Goal: Information Seeking & Learning: Find specific fact

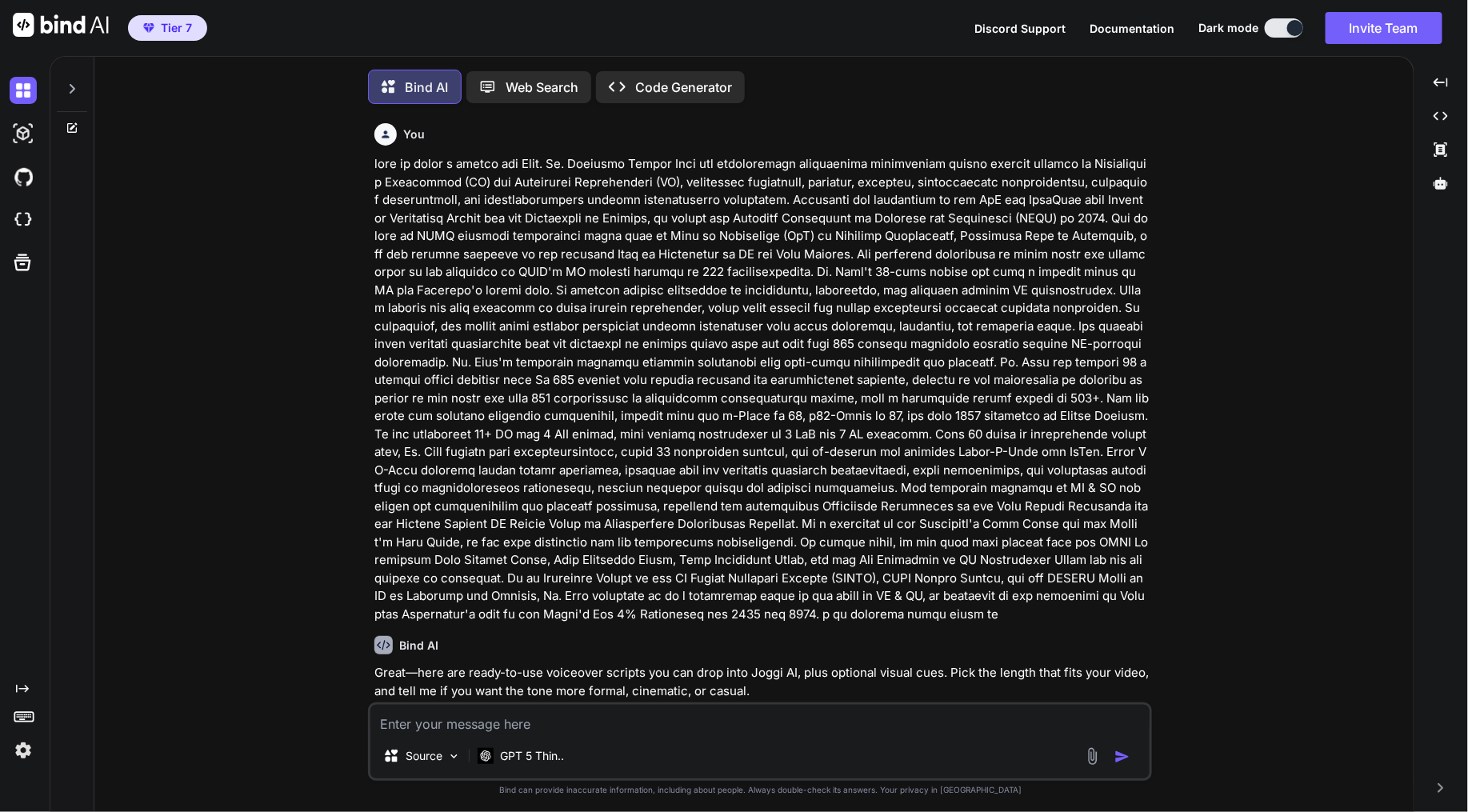
scroll to position [2999, 0]
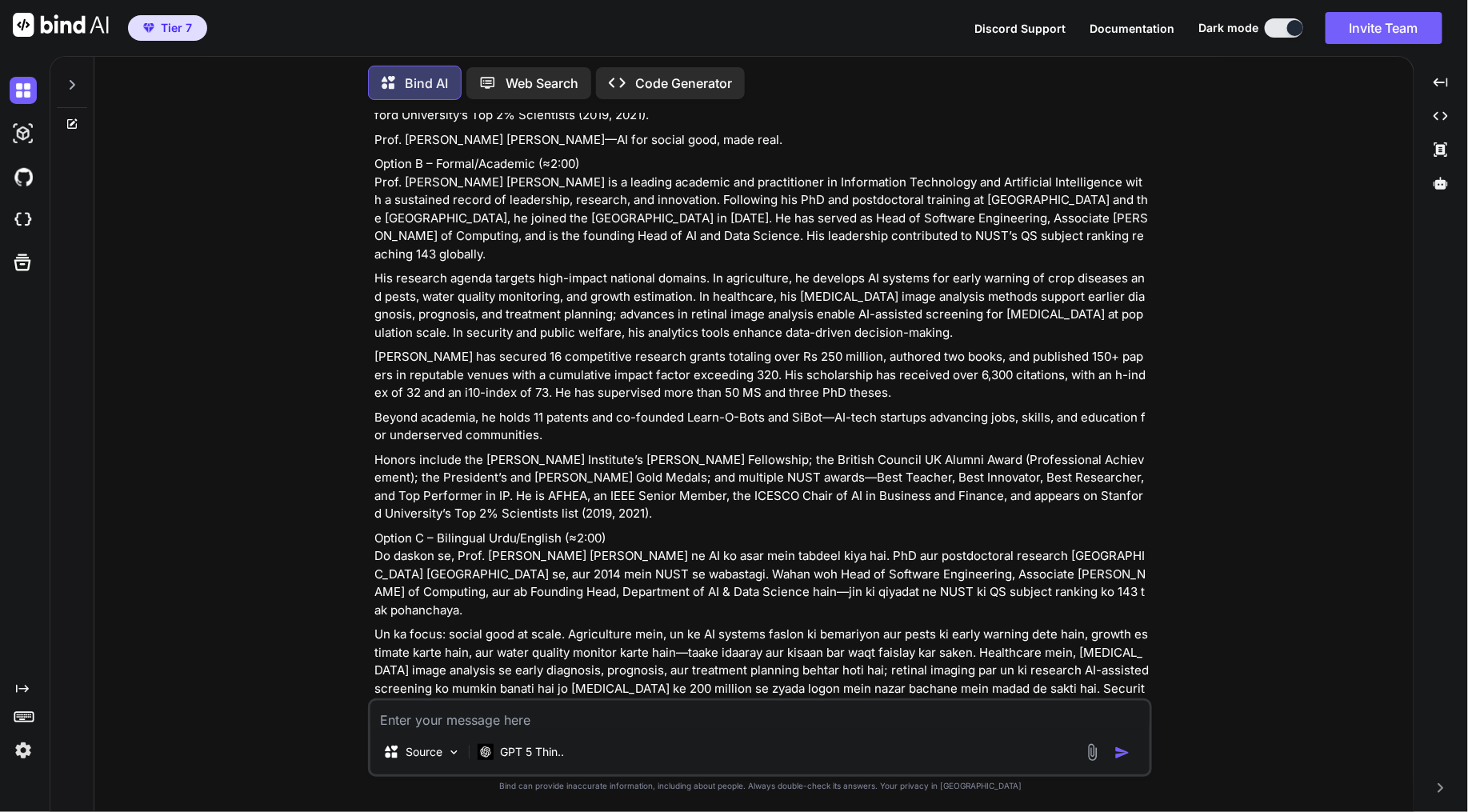
click at [640, 529] on p "Option C – Bilingual Urdu/English (≈2:00) Do daskon se, Prof. [PERSON_NAME] [PE…" at bounding box center [760, 574] width 774 height 91
click at [1122, 451] on p "Honors include the [PERSON_NAME] Institute’s [PERSON_NAME] Fellowship; the Brit…" at bounding box center [760, 487] width 774 height 72
click at [565, 451] on p "Honors include the [PERSON_NAME] Institute’s [PERSON_NAME] Fellowship; the Brit…" at bounding box center [760, 487] width 774 height 72
copy p "the President’s and [PERSON_NAME] Gold Medals"
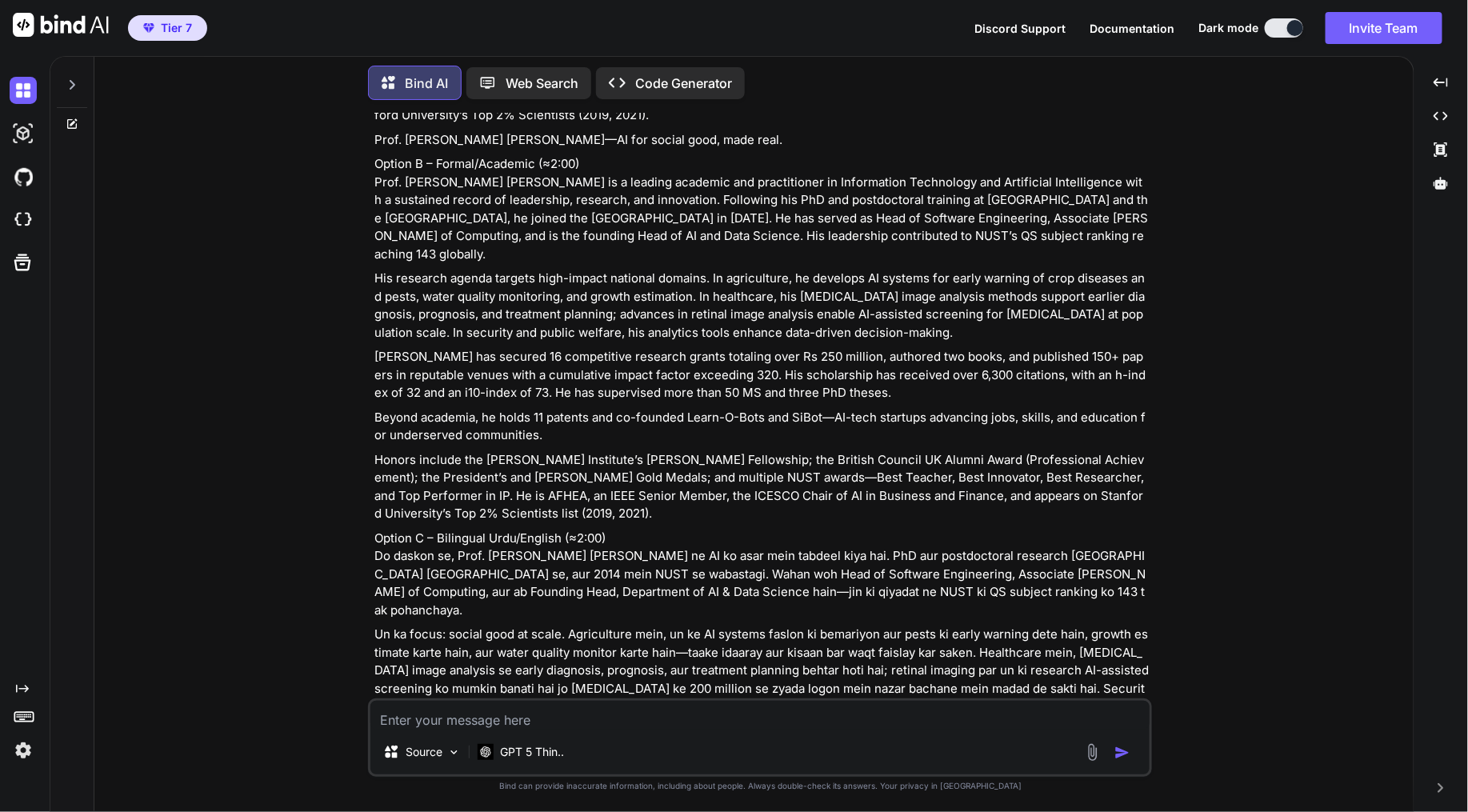
click at [843, 451] on p "Honors include the [PERSON_NAME] Institute’s [PERSON_NAME] Fellowship; the Brit…" at bounding box center [760, 487] width 774 height 72
click at [473, 451] on p "Honors include the [PERSON_NAME] Institute’s [PERSON_NAME] Fellowship; the Brit…" at bounding box center [760, 487] width 774 height 72
drag, startPoint x: 473, startPoint y: 409, endPoint x: 549, endPoint y: 406, distance: 76.1
click at [549, 451] on p "Honors include the [PERSON_NAME] Institute’s [PERSON_NAME] Fellowship; the Brit…" at bounding box center [760, 487] width 774 height 72
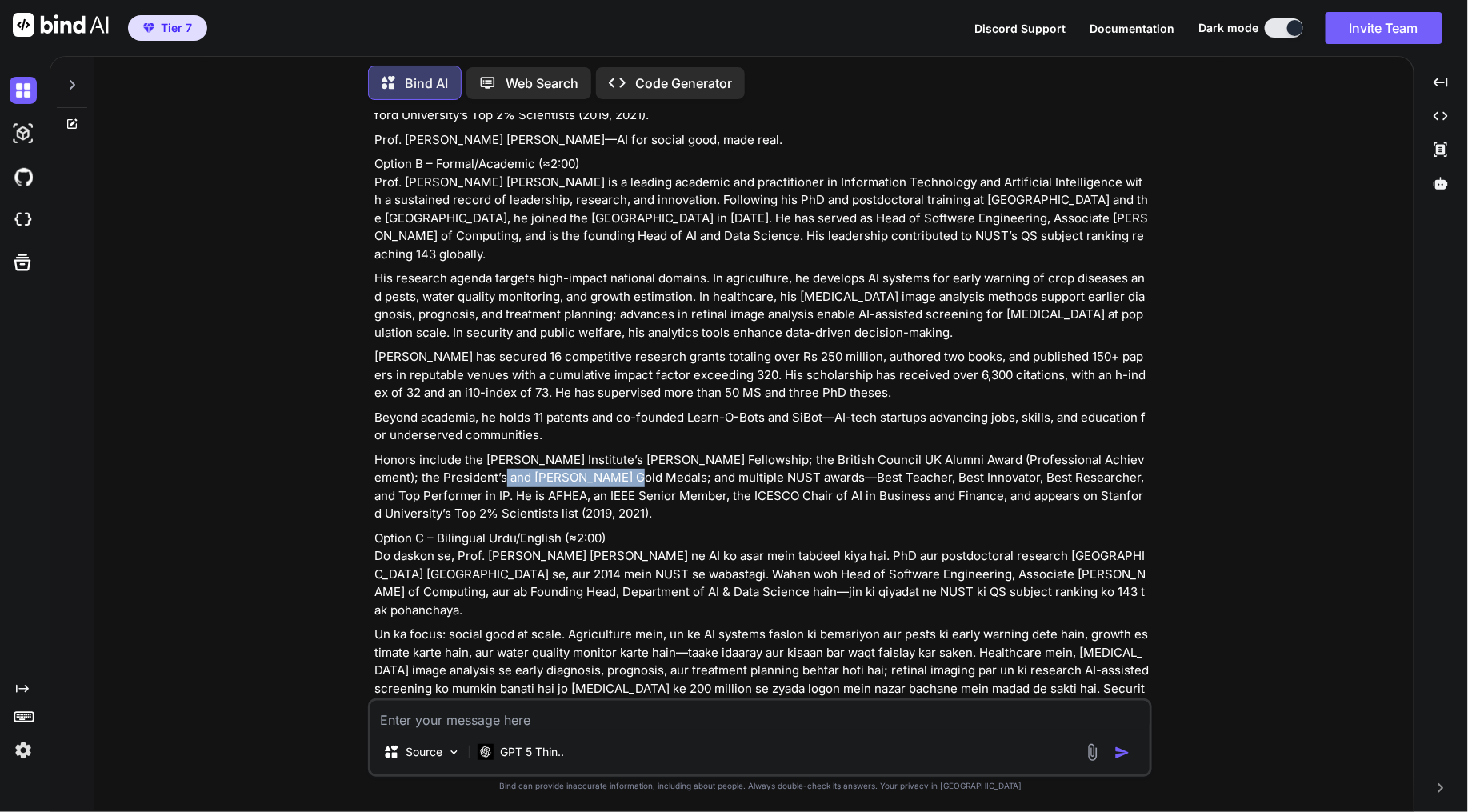
copy p "[PERSON_NAME] Gold Medals"
